Goal: Information Seeking & Learning: Learn about a topic

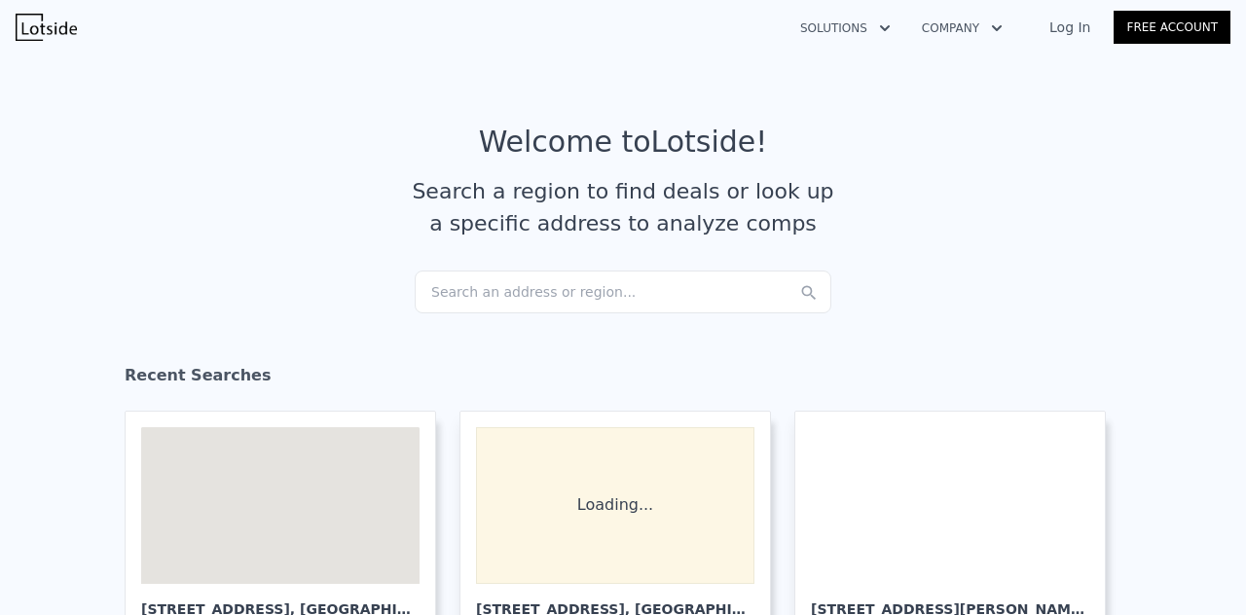
click at [535, 307] on div "Search an address or region..." at bounding box center [623, 292] width 417 height 43
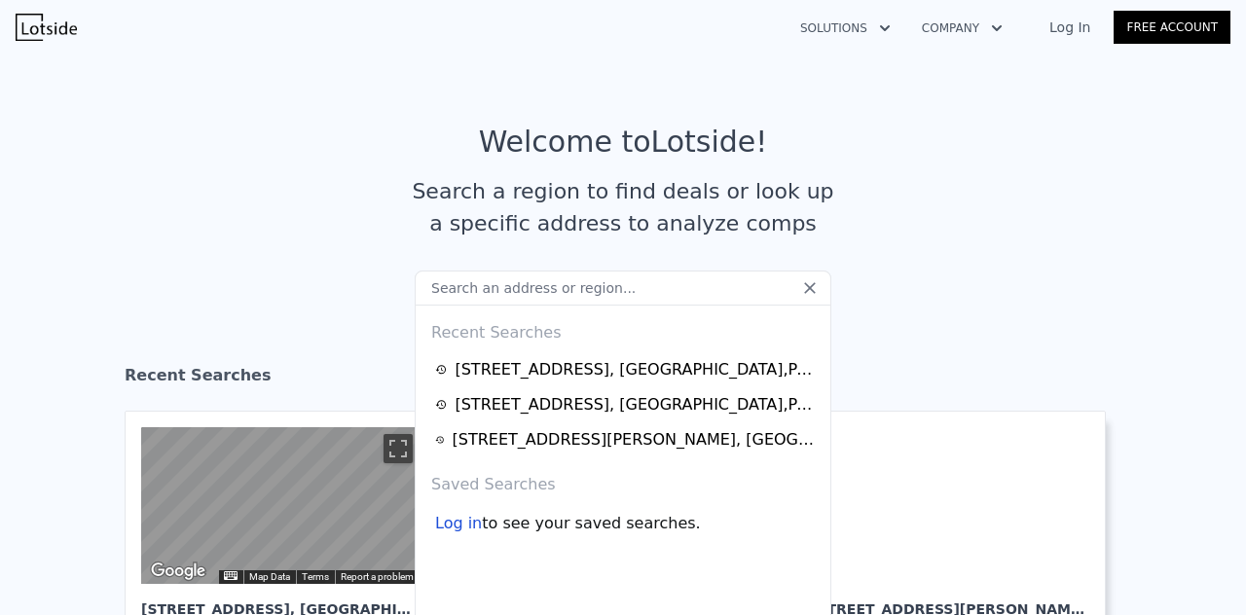
click at [520, 294] on input "text" at bounding box center [623, 288] width 417 height 35
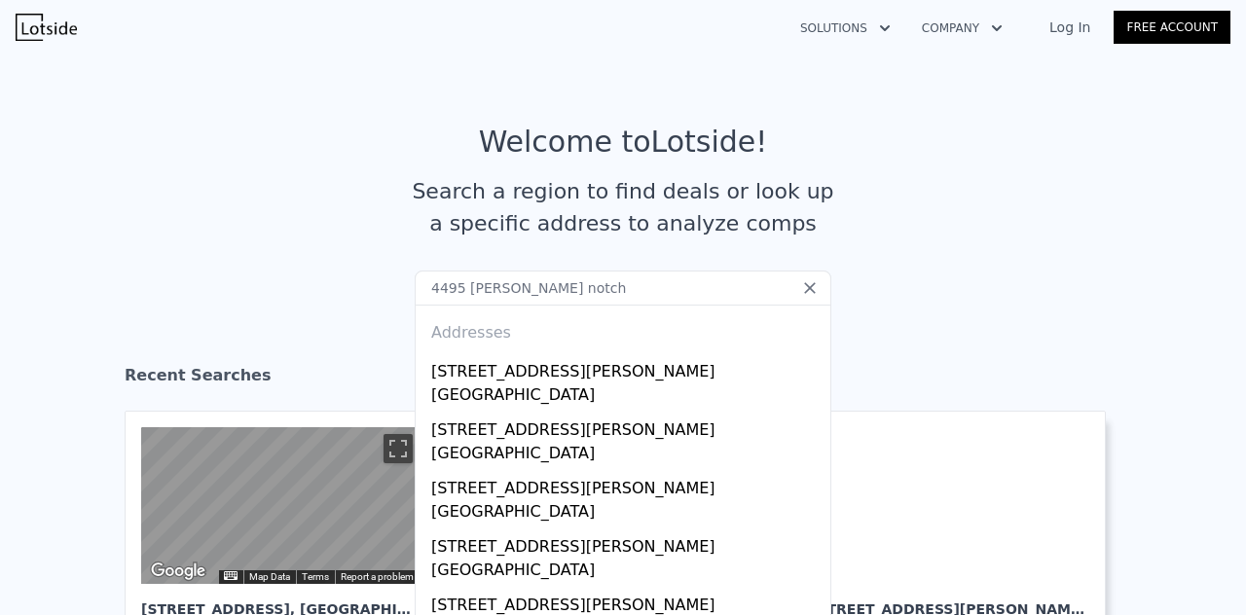
type input "4495 bolton notch"
click at [521, 367] on div "[STREET_ADDRESS][PERSON_NAME]" at bounding box center [626, 367] width 391 height 31
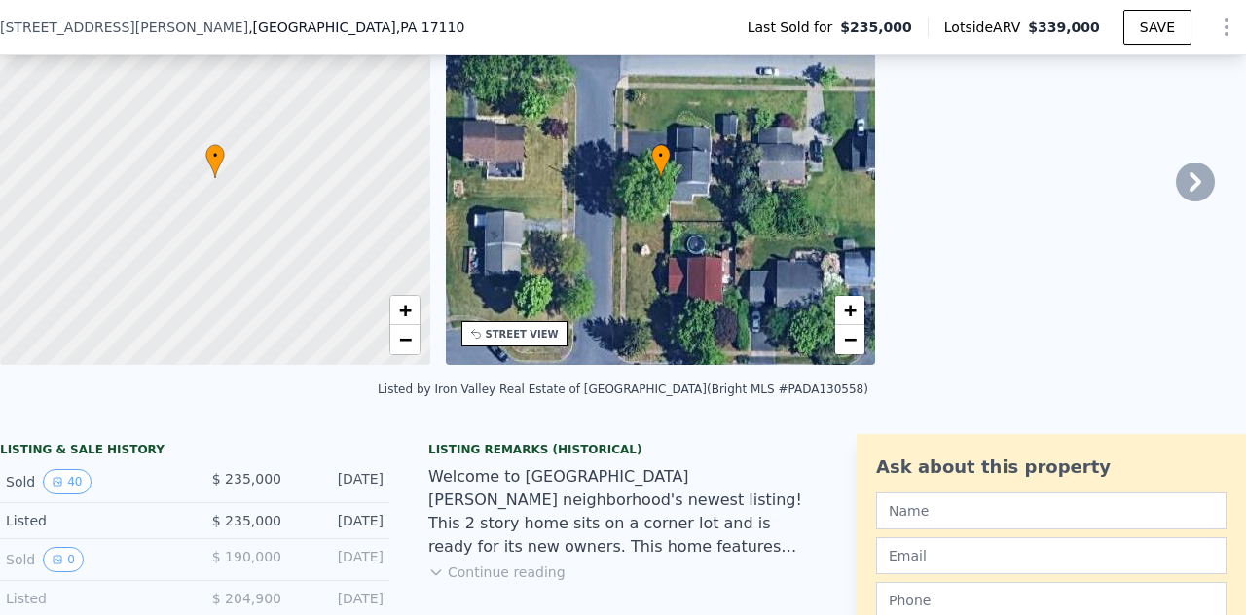
scroll to position [300, 0]
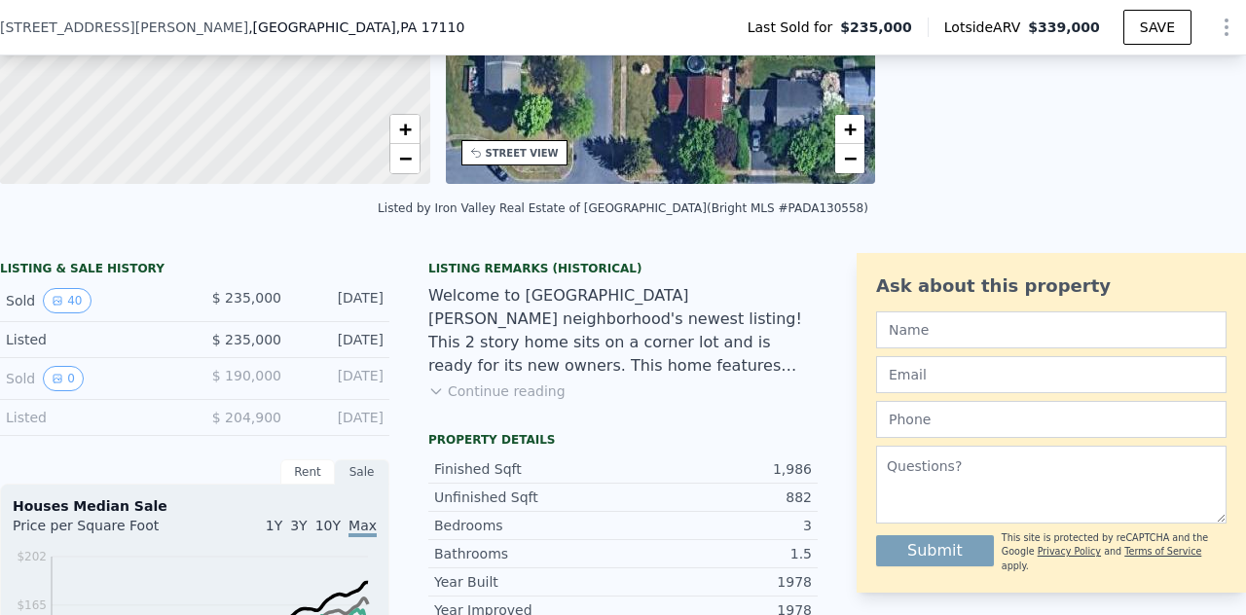
click at [64, 313] on button "40" at bounding box center [67, 300] width 48 height 25
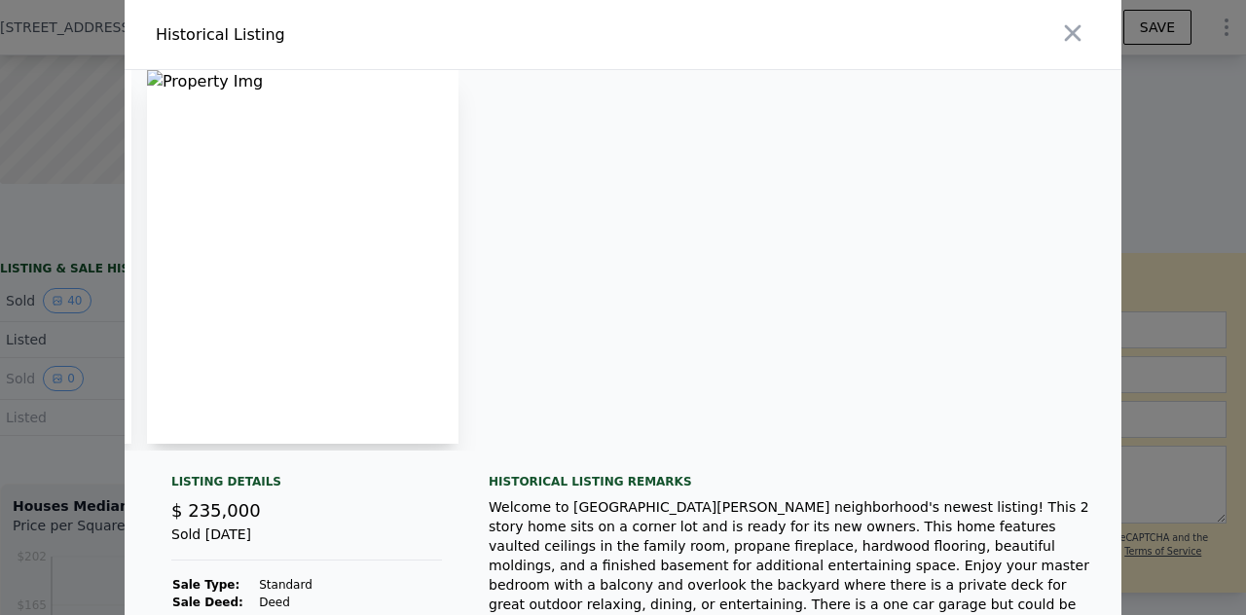
scroll to position [0, 5713]
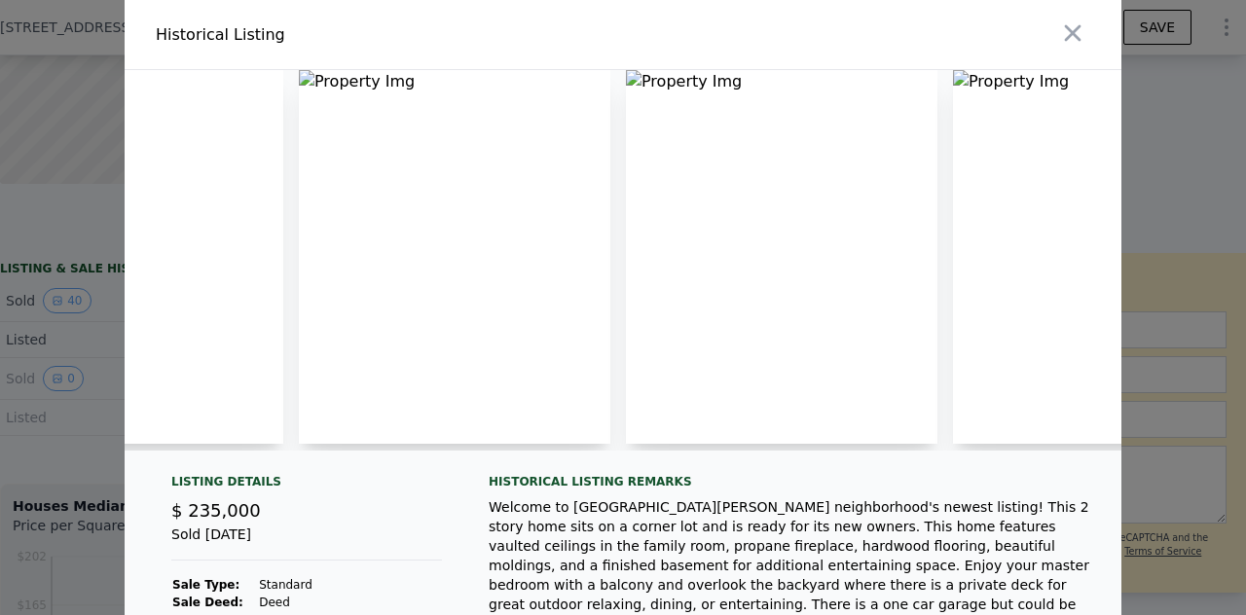
click at [647, 206] on img at bounding box center [781, 257] width 311 height 374
click at [626, 76] on img at bounding box center [781, 257] width 311 height 374
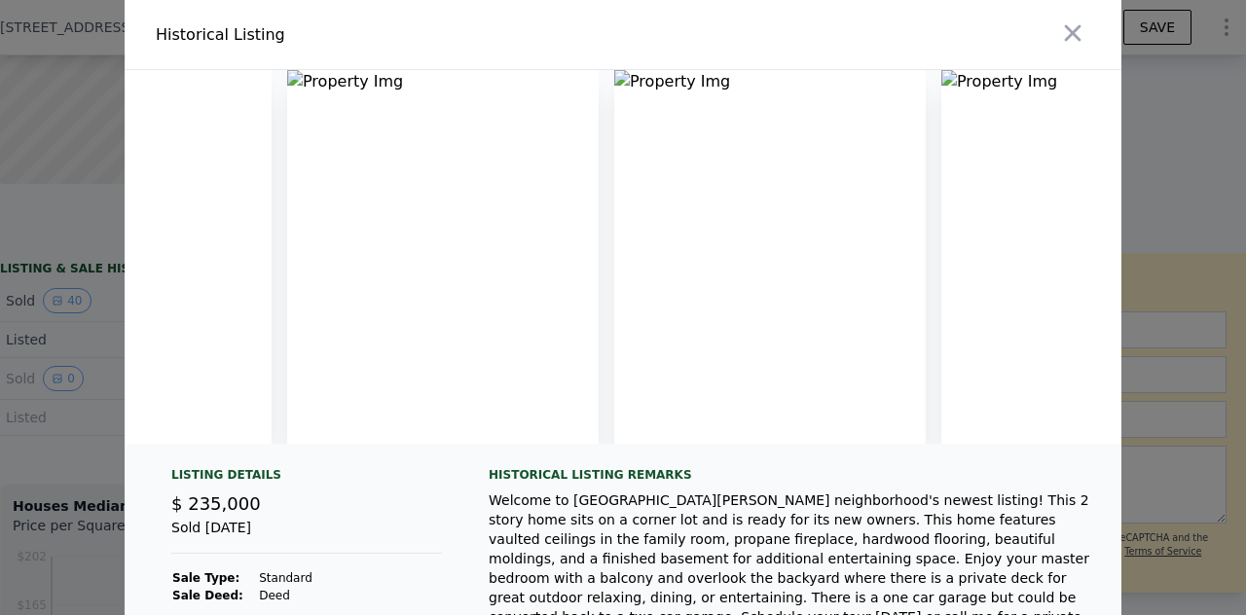
scroll to position [0, 0]
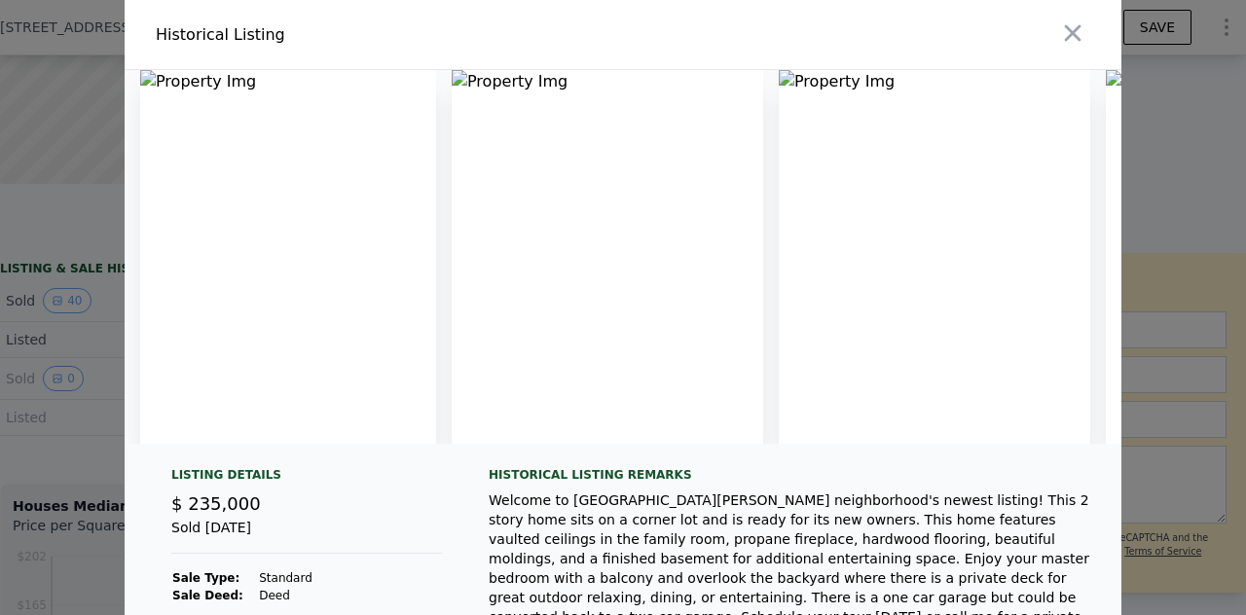
click at [173, 79] on img at bounding box center [288, 257] width 296 height 374
click at [211, 176] on img at bounding box center [288, 257] width 296 height 374
click at [140, 71] on img at bounding box center [288, 257] width 296 height 374
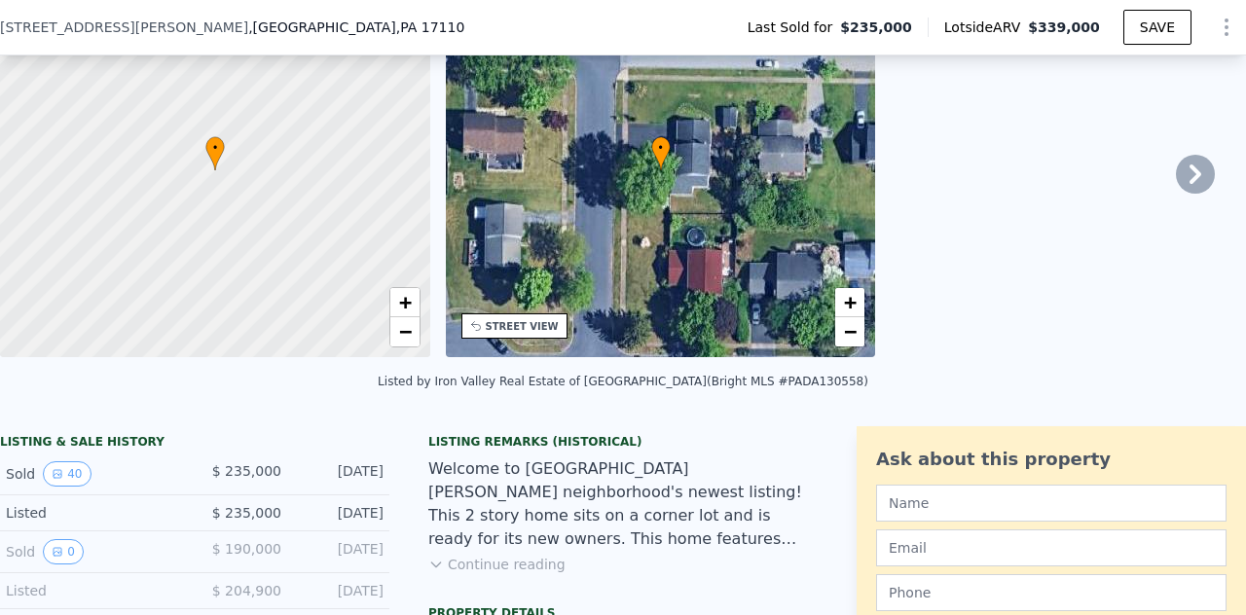
scroll to position [323, 0]
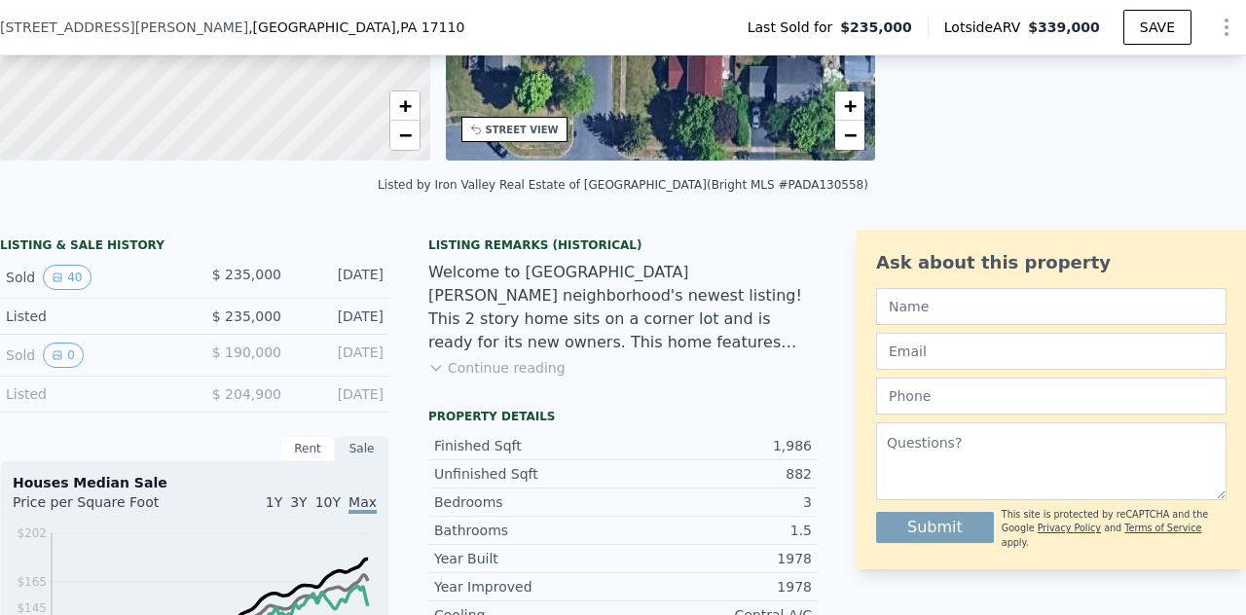
click at [60, 283] on icon "View historical data" at bounding box center [58, 278] width 12 height 12
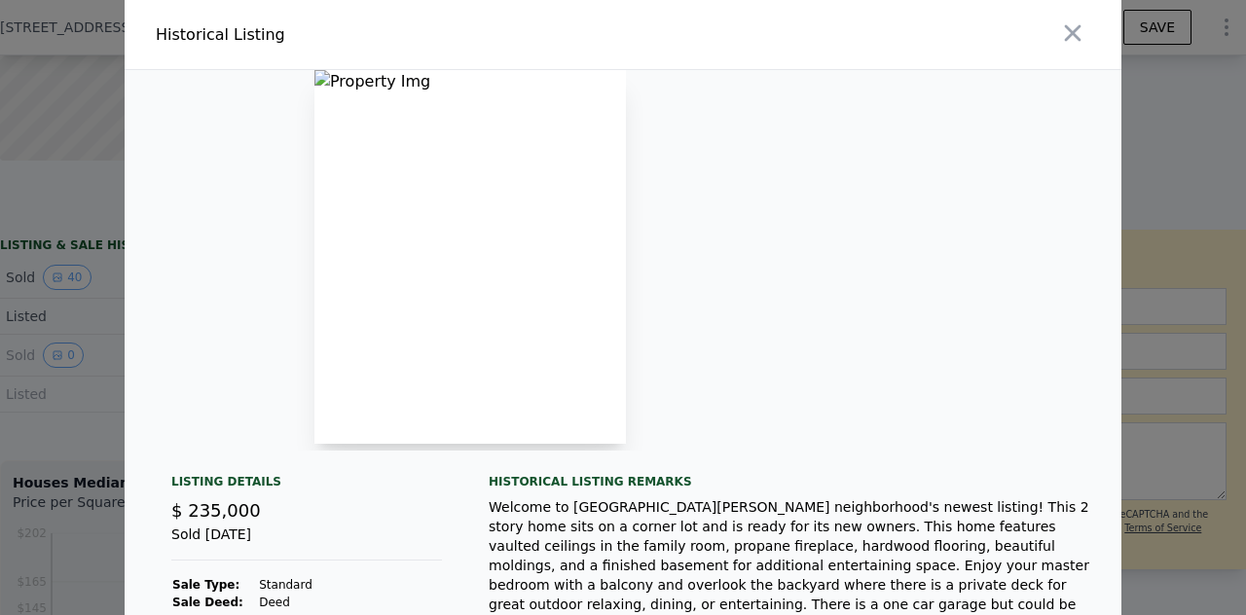
scroll to position [0, 0]
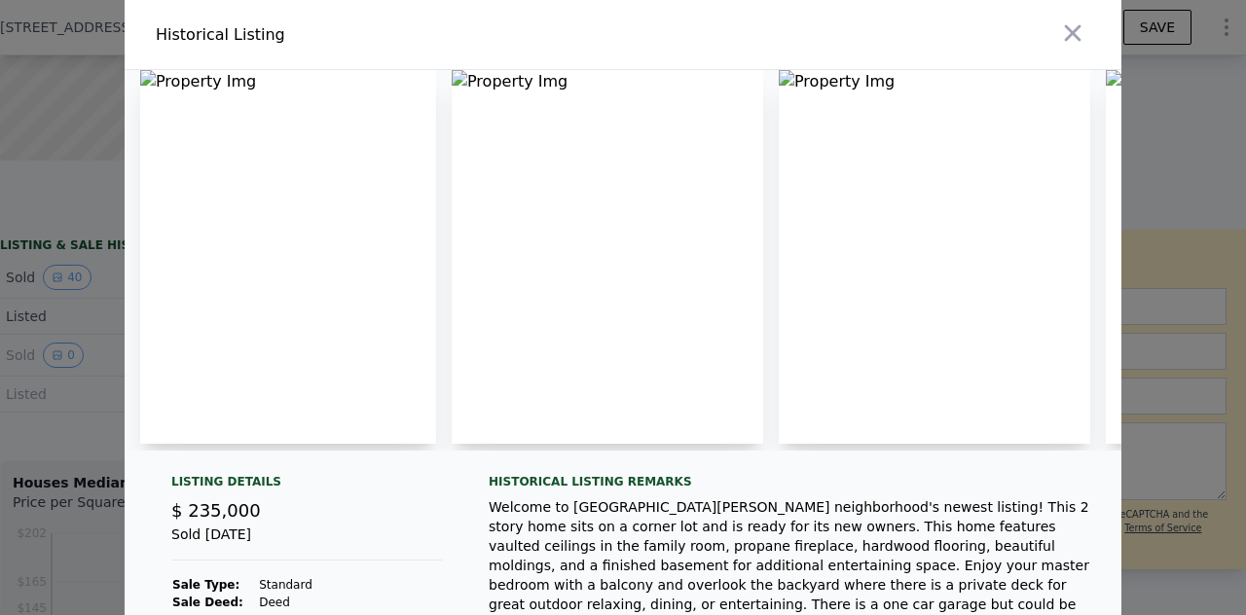
click at [1073, 52] on div at bounding box center [876, 34] width 491 height 69
click at [1059, 23] on icon "button" at bounding box center [1072, 32] width 27 height 27
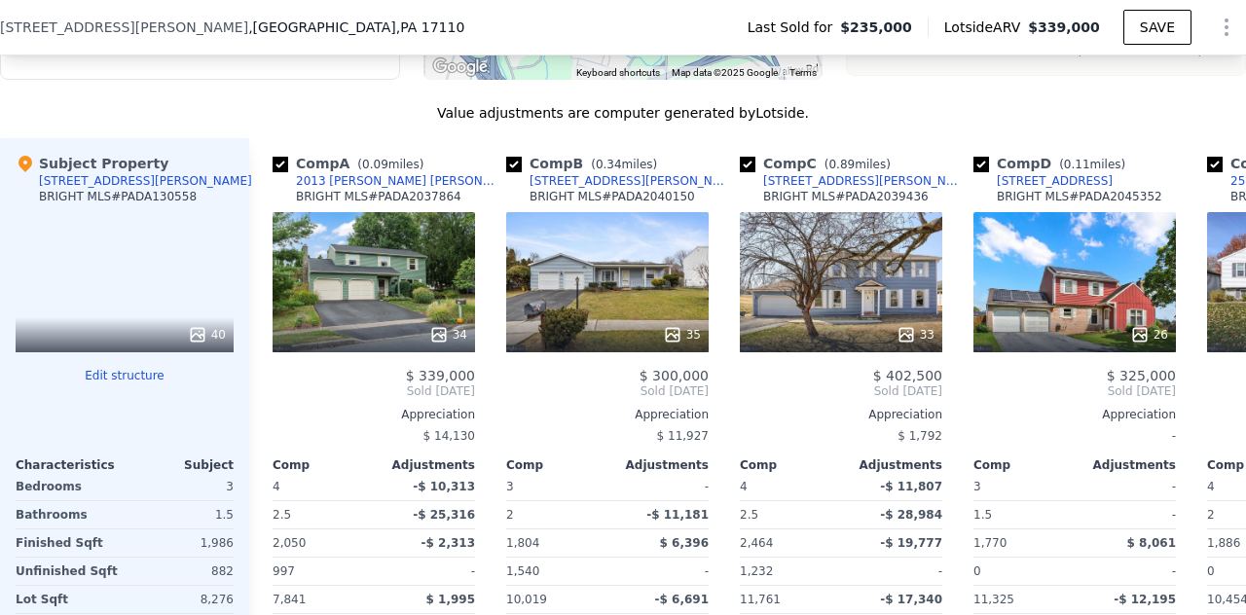
scroll to position [1846, 0]
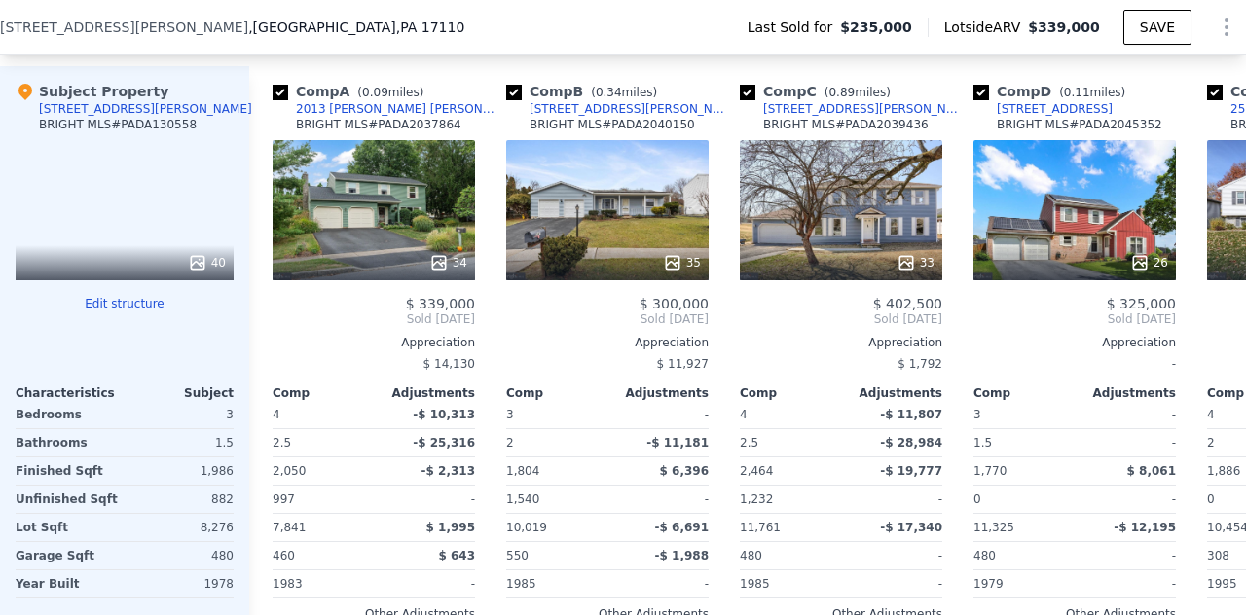
click at [196, 273] on icon at bounding box center [197, 262] width 19 height 19
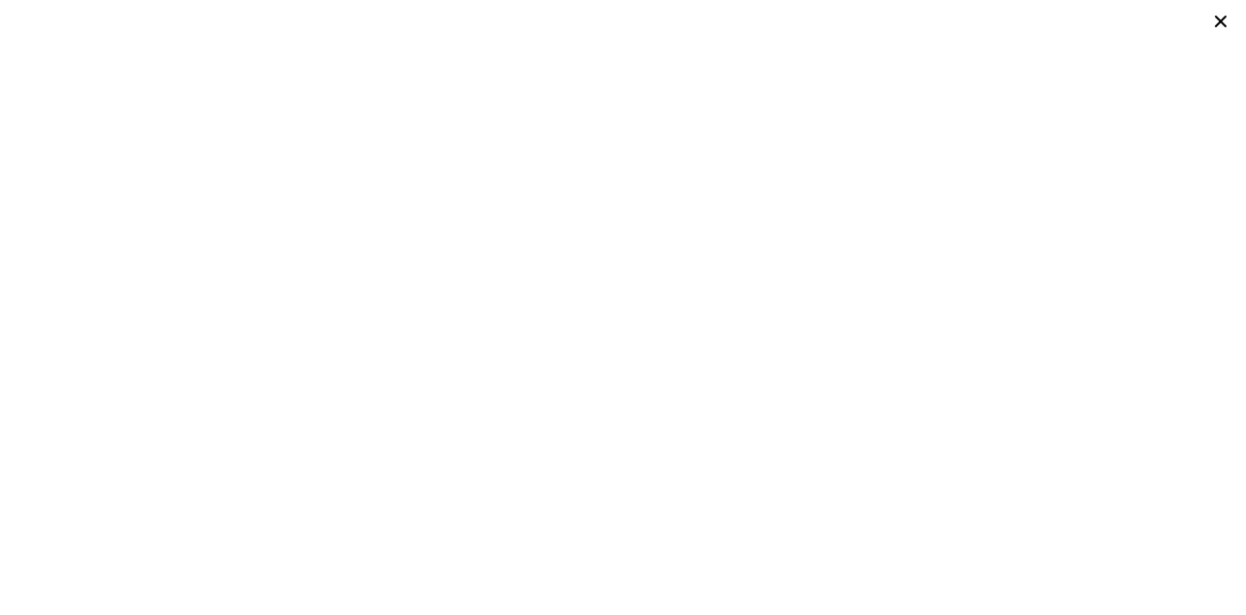
click at [1214, 20] on icon at bounding box center [1220, 21] width 27 height 27
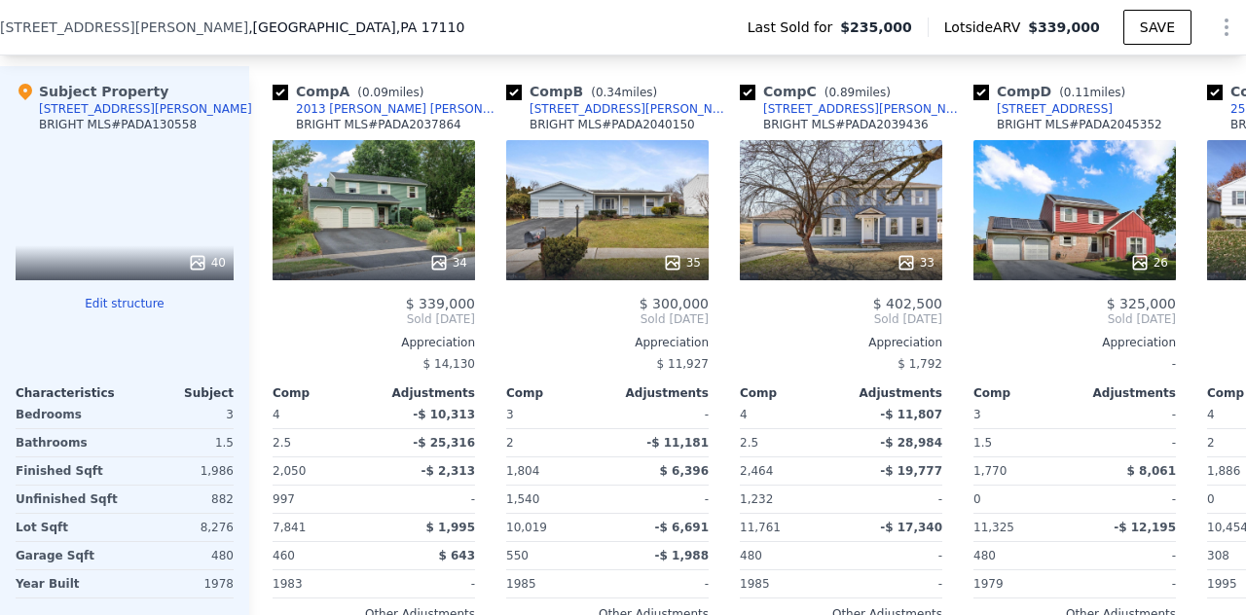
click at [173, 258] on div "40" at bounding box center [125, 210] width 218 height 140
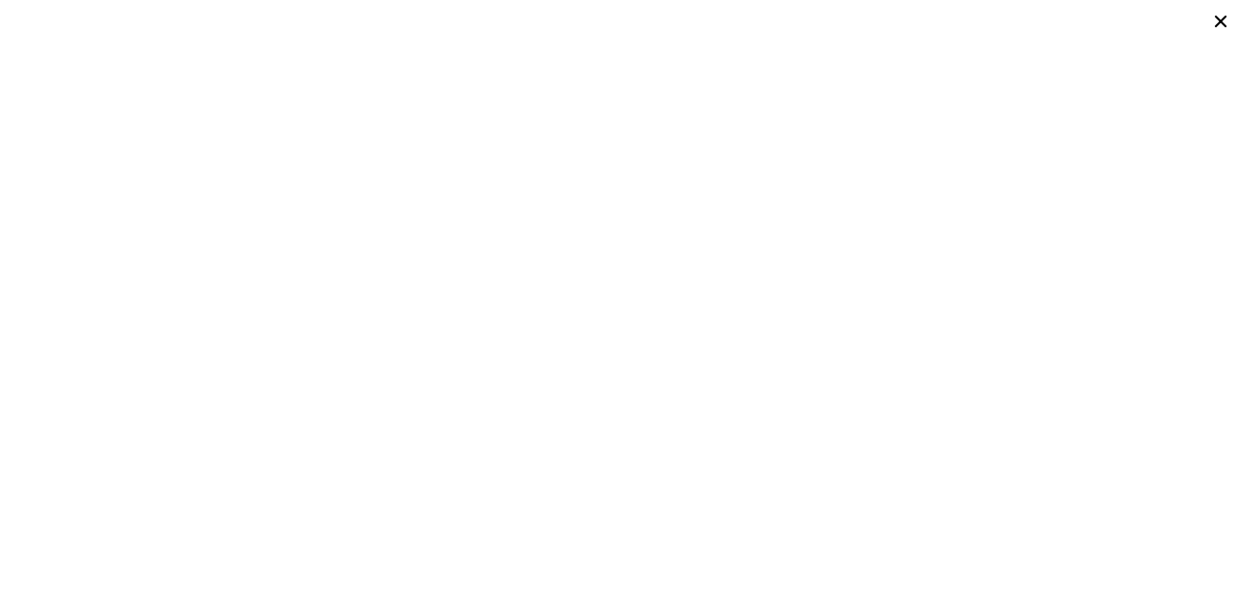
click at [1221, 20] on icon at bounding box center [1221, 22] width 12 height 12
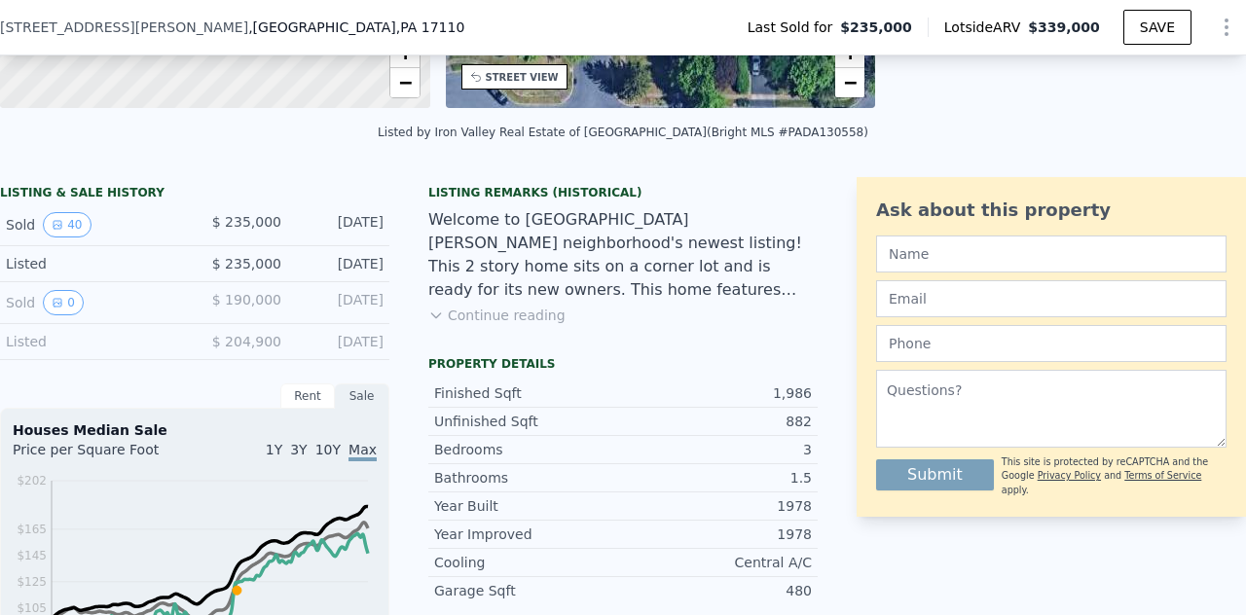
scroll to position [374, 0]
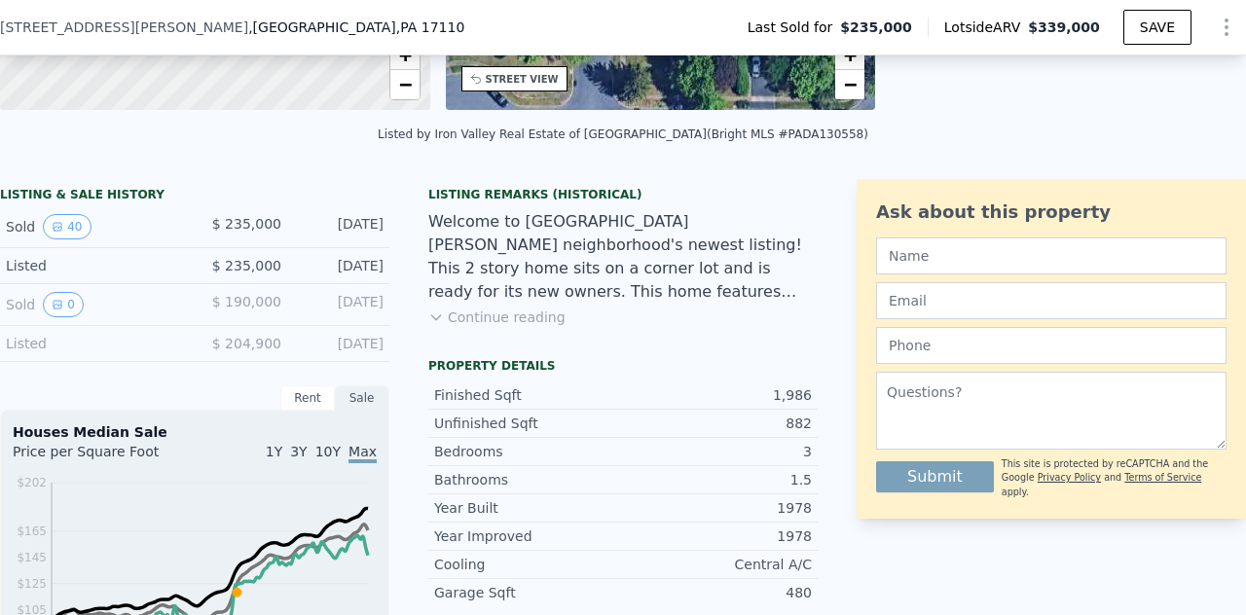
click at [65, 238] on button "40" at bounding box center [67, 226] width 48 height 25
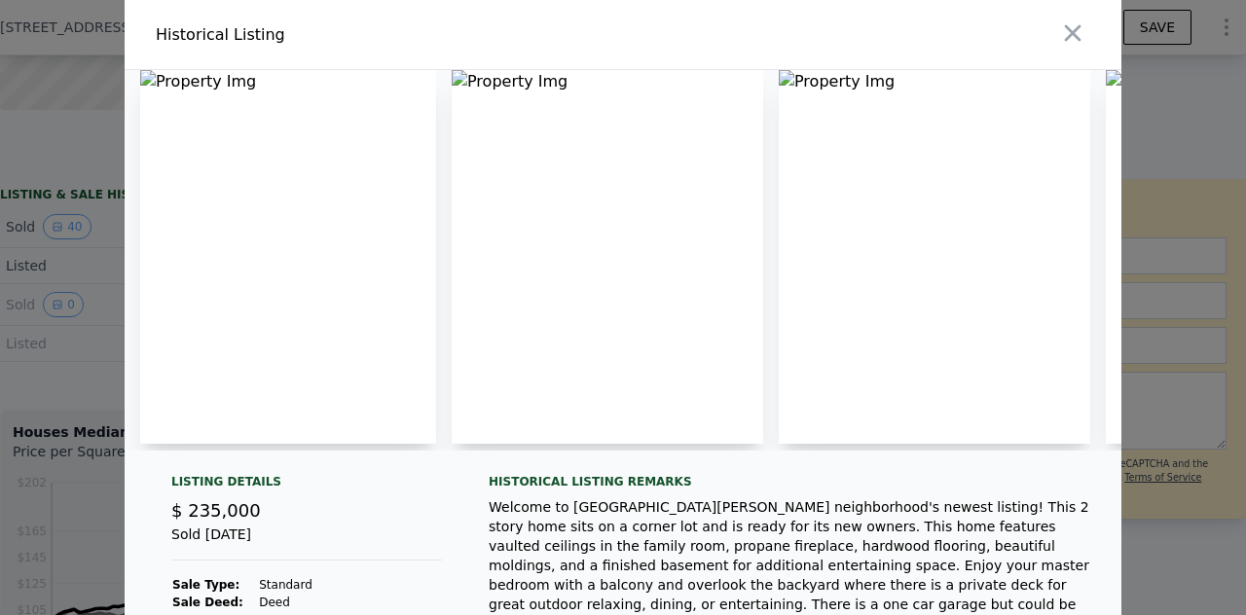
click at [454, 77] on img at bounding box center [607, 257] width 311 height 374
click at [803, 101] on img at bounding box center [934, 257] width 311 height 374
click at [522, 82] on img at bounding box center [607, 257] width 311 height 374
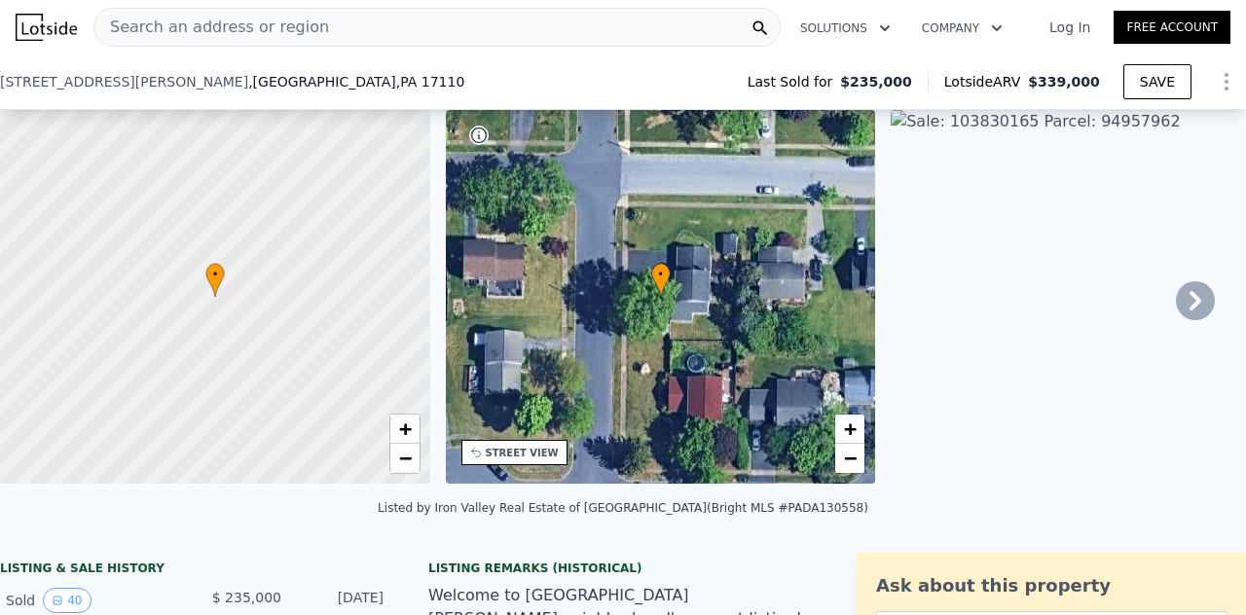
scroll to position [138, 0]
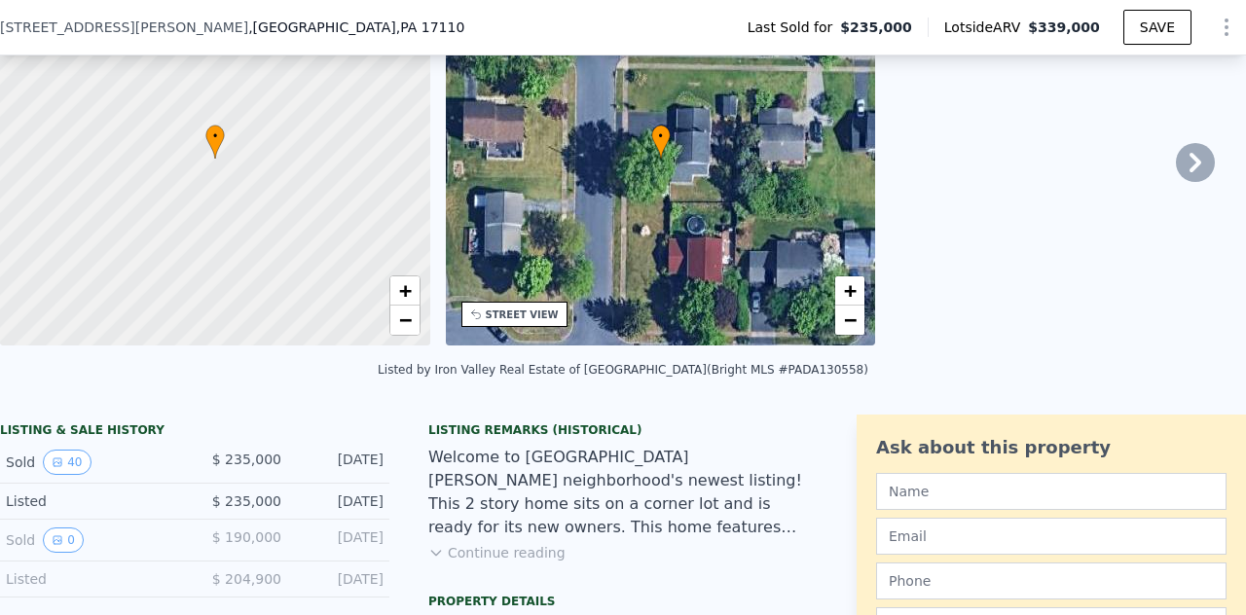
click at [53, 468] on icon "View historical data" at bounding box center [58, 463] width 12 height 12
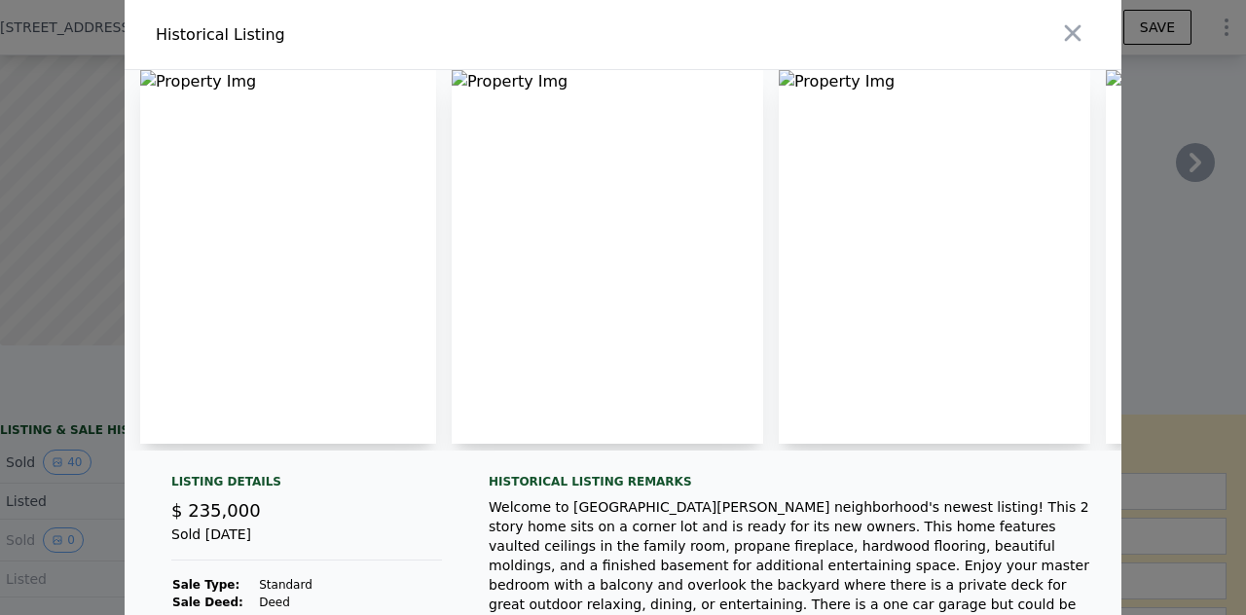
click at [1059, 32] on icon "button" at bounding box center [1072, 32] width 27 height 27
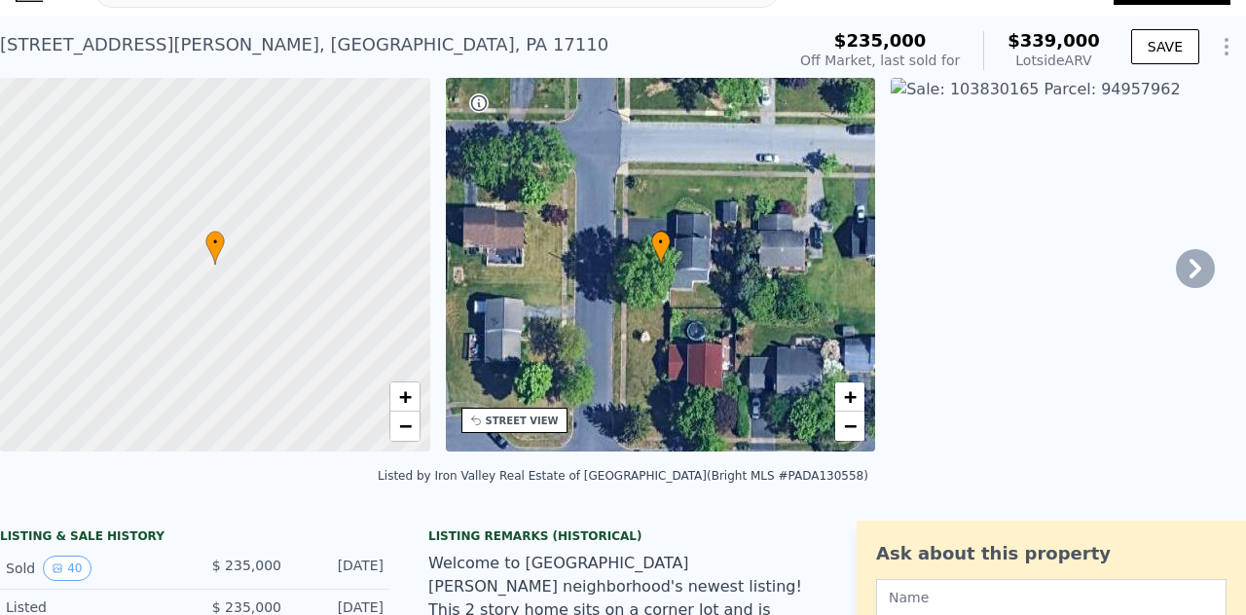
scroll to position [0, 0]
